Goal: Navigation & Orientation: Find specific page/section

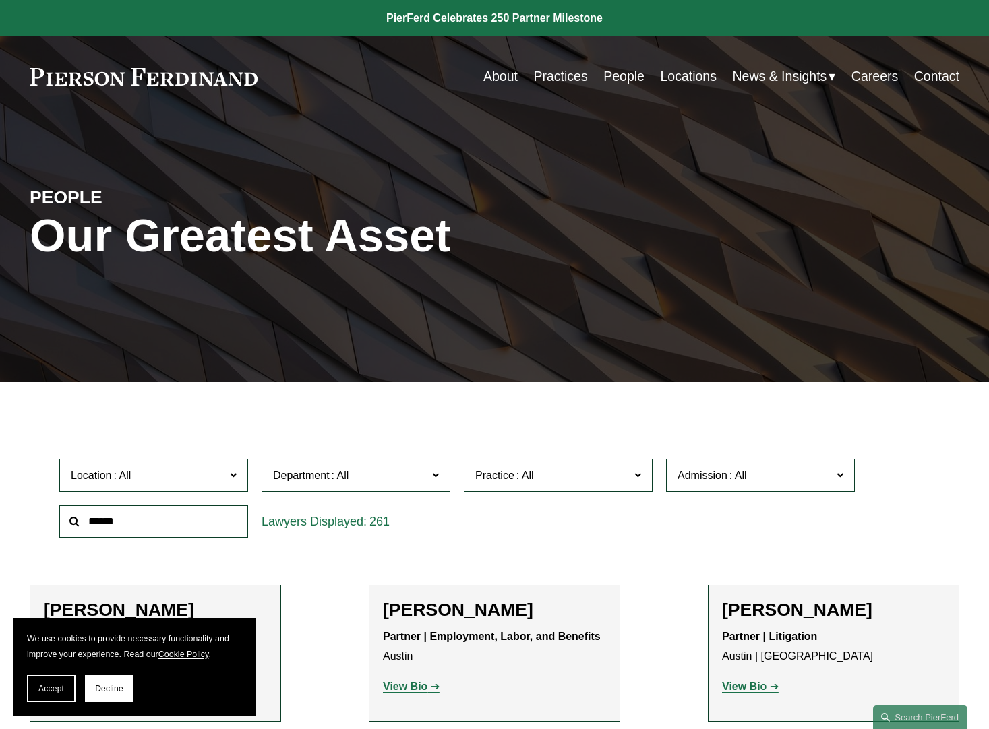
click at [677, 77] on link "Locations" at bounding box center [688, 76] width 57 height 26
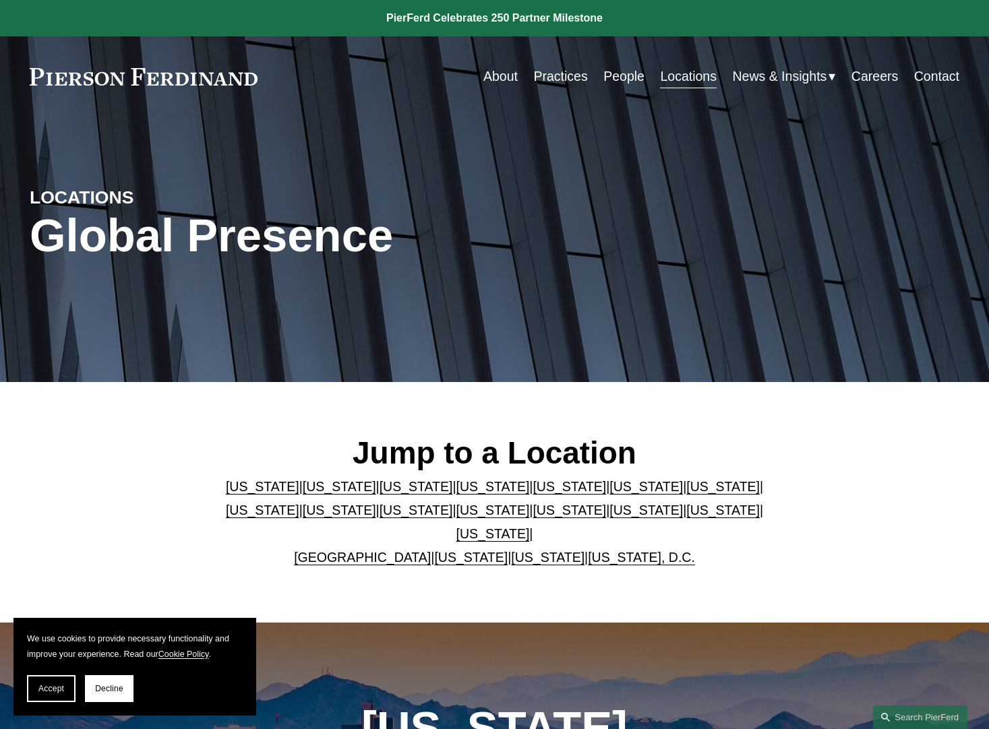
click at [674, 77] on link "Locations" at bounding box center [688, 76] width 57 height 26
click at [606, 77] on link "People" at bounding box center [623, 76] width 41 height 26
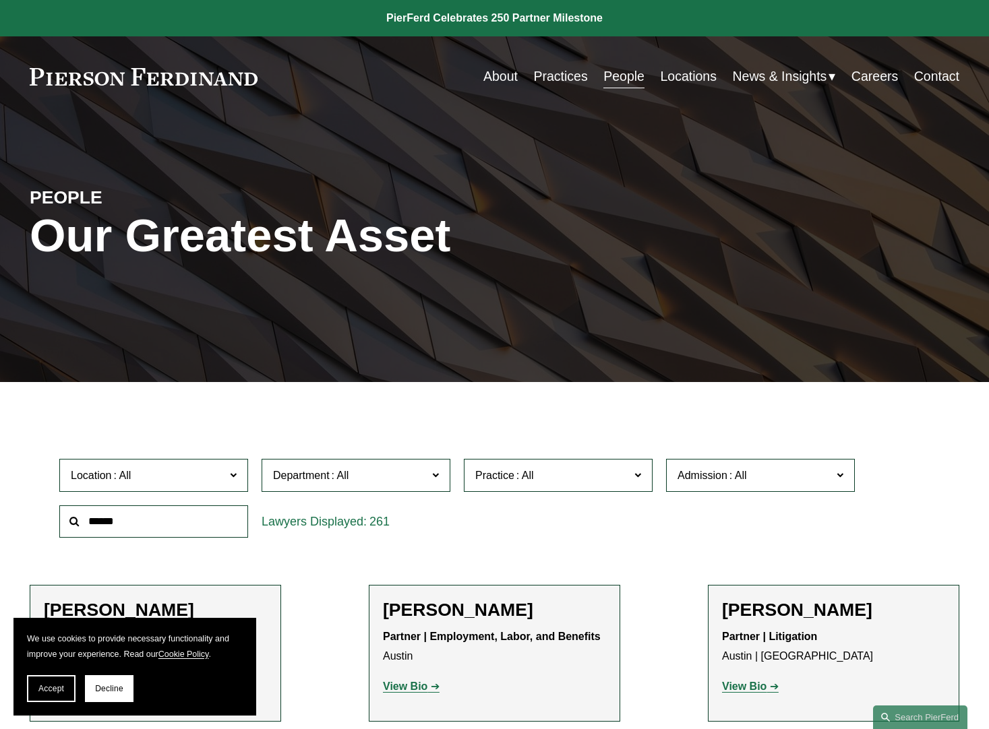
click at [227, 471] on label "Location" at bounding box center [153, 475] width 189 height 33
click at [67, 689] on button "Accept" at bounding box center [51, 688] width 49 height 27
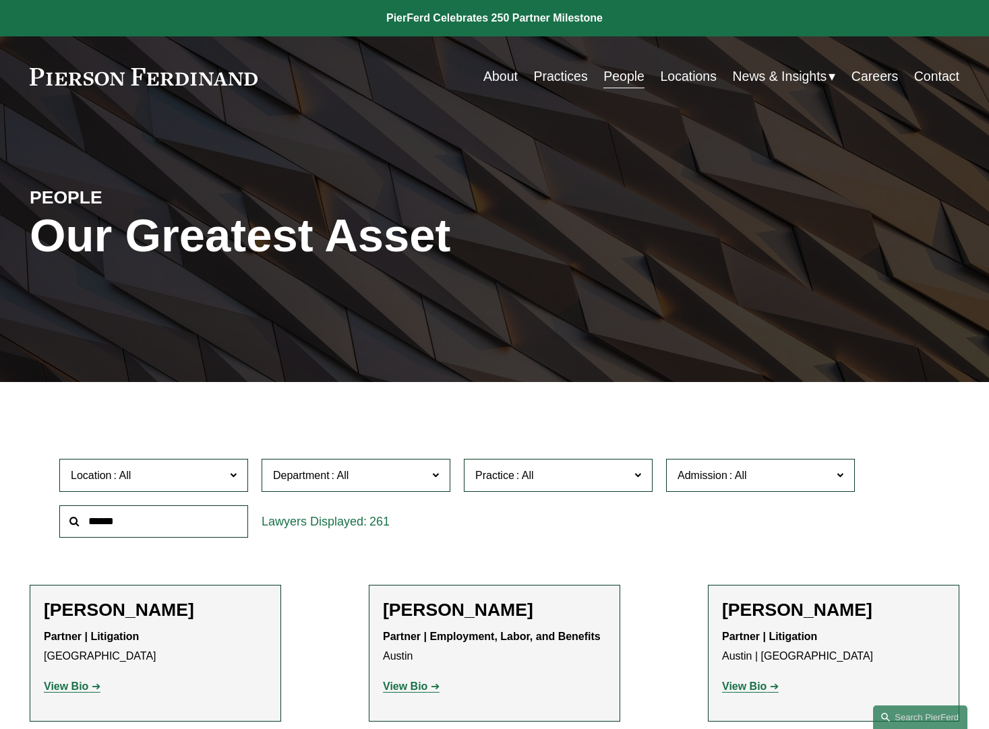
scroll to position [202, 0]
